Goal: Information Seeking & Learning: Learn about a topic

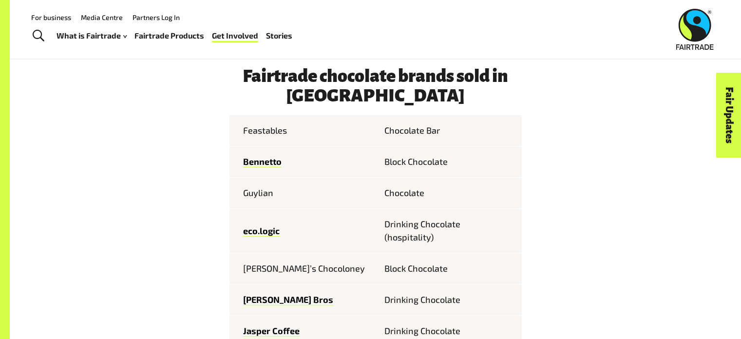
scroll to position [425, 0]
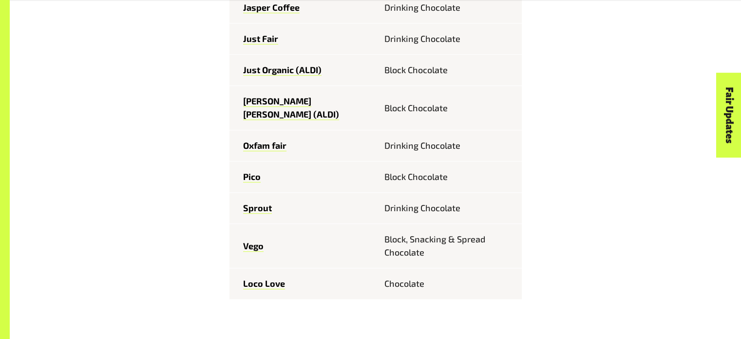
scroll to position [766, 0]
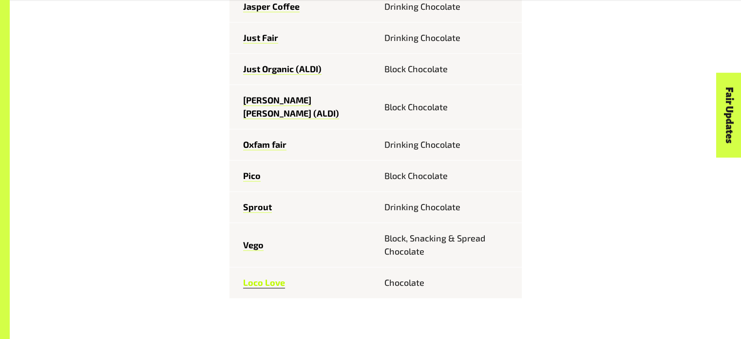
click at [278, 277] on link "Loco Love" at bounding box center [264, 282] width 42 height 11
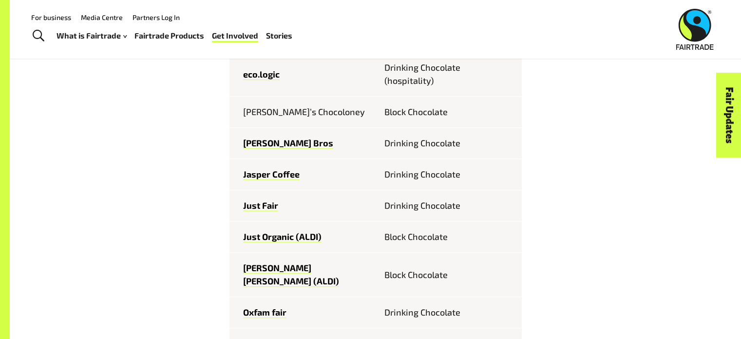
scroll to position [571, 0]
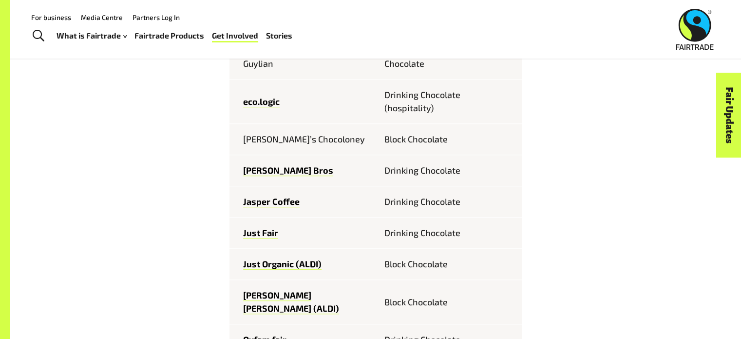
click at [235, 102] on td "eco.logic" at bounding box center [302, 101] width 146 height 44
click at [306, 150] on td "[PERSON_NAME]’s Chocoloney" at bounding box center [302, 139] width 146 height 31
